Goal: Task Accomplishment & Management: Use online tool/utility

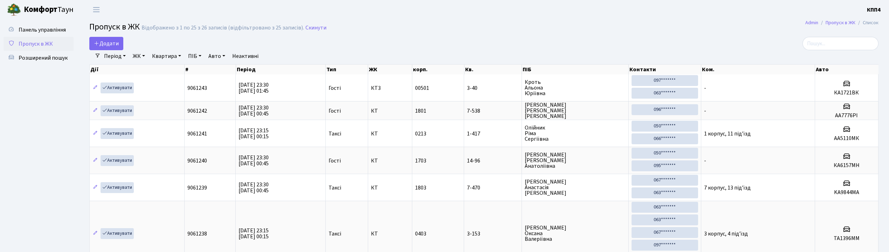
select select "25"
click at [115, 46] on span "Додати" at bounding box center [106, 44] width 25 height 8
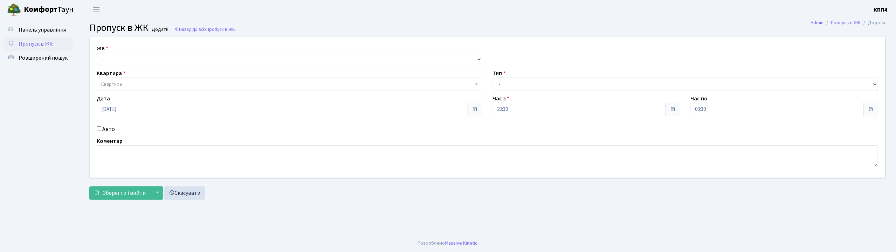
click at [98, 128] on input "Авто" at bounding box center [99, 128] width 5 height 5
checkbox input "true"
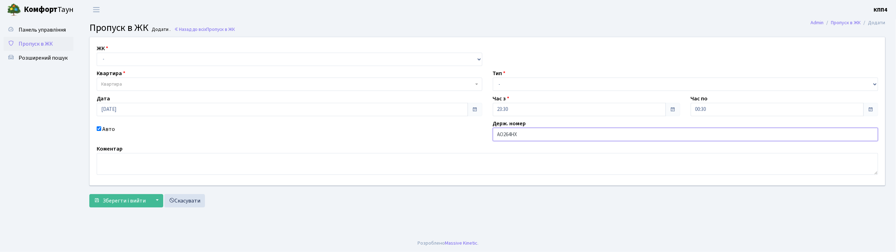
click at [511, 134] on input "АО264НХ" at bounding box center [686, 134] width 386 height 13
type input "АО2643НХ"
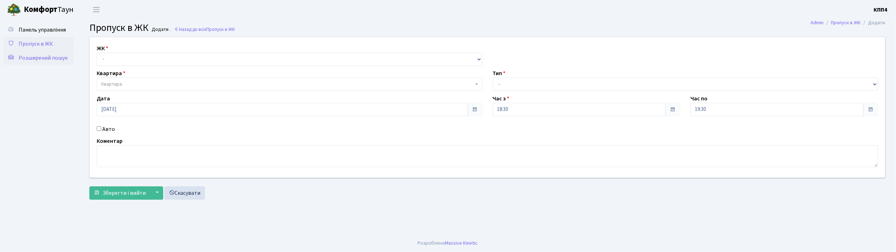
click at [37, 60] on span "Розширений пошук" at bounding box center [43, 58] width 49 height 8
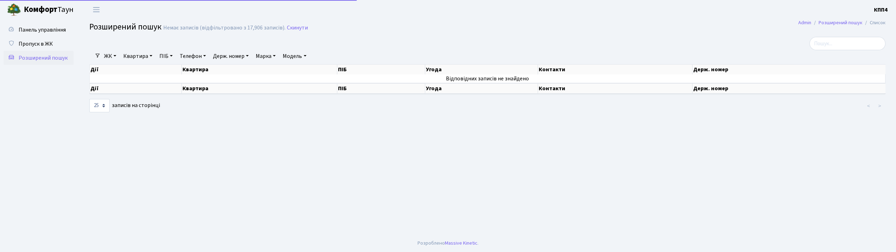
select select "25"
click at [46, 32] on span "Панель управління" at bounding box center [42, 30] width 47 height 8
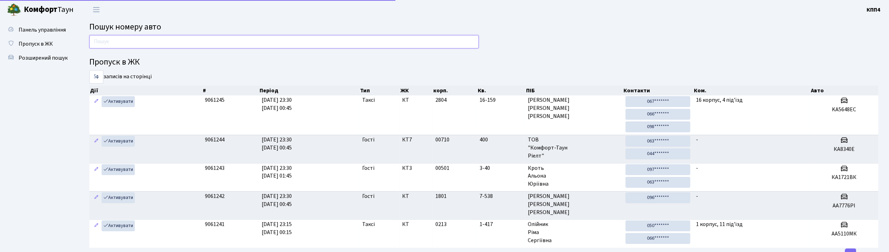
drag, startPoint x: 0, startPoint y: 0, endPoint x: 112, endPoint y: 39, distance: 119.1
click at [112, 39] on input "text" at bounding box center [284, 41] width 390 height 13
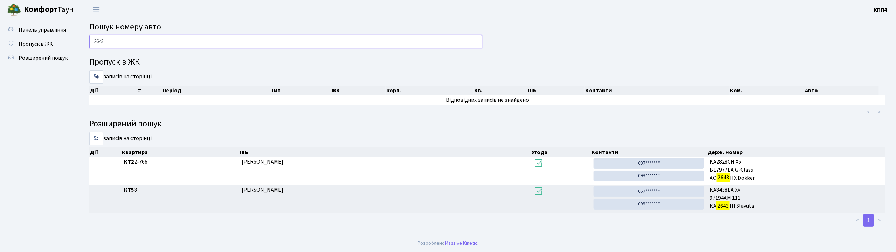
type input "2643"
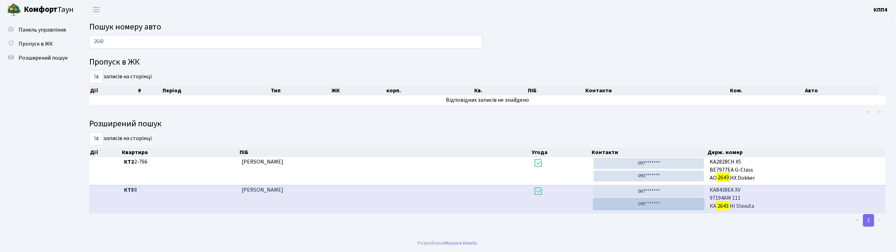
click at [676, 203] on link "098*******" at bounding box center [649, 203] width 110 height 11
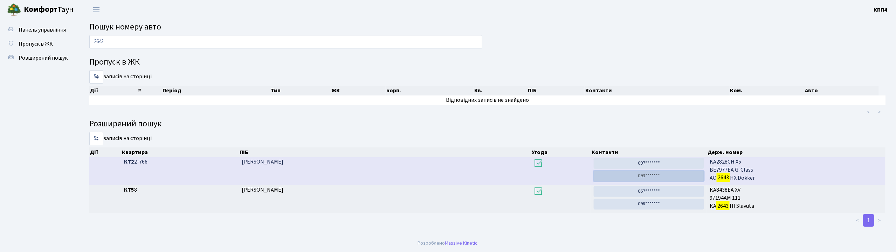
click at [684, 176] on link "093*******" at bounding box center [649, 175] width 110 height 11
